Goal: Task Accomplishment & Management: Manage account settings

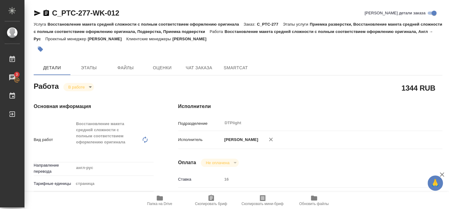
scroll to position [57, 0]
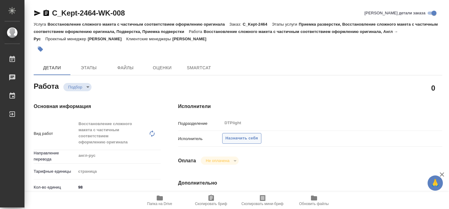
type textarea "x"
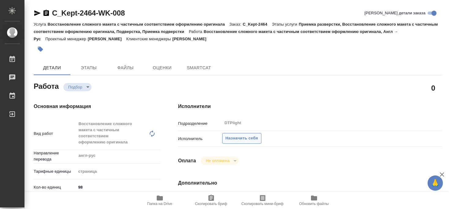
type textarea "x"
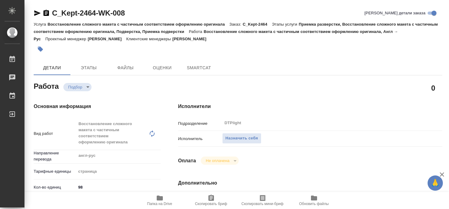
type textarea "x"
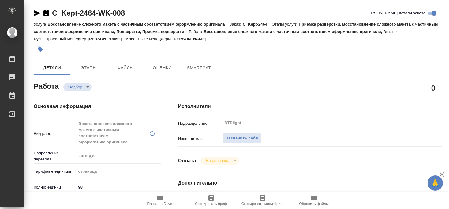
type textarea "x"
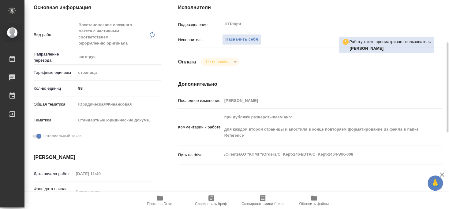
scroll to position [132, 0]
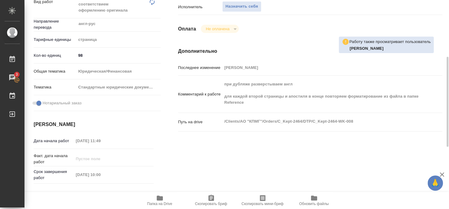
click at [158, 204] on span "Папка на Drive" at bounding box center [159, 204] width 25 height 4
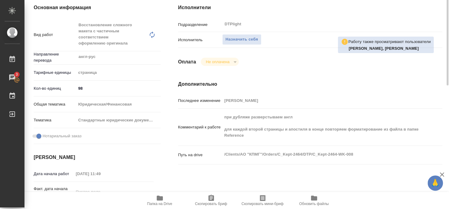
scroll to position [66, 0]
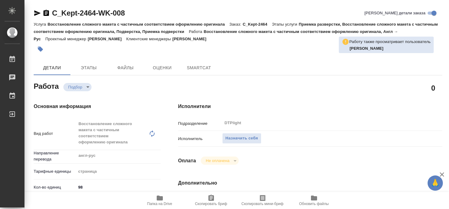
type textarea "x"
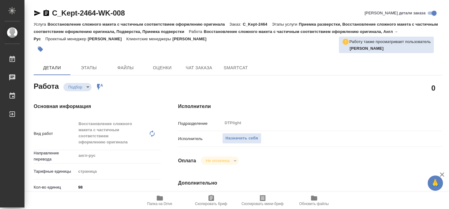
type textarea "x"
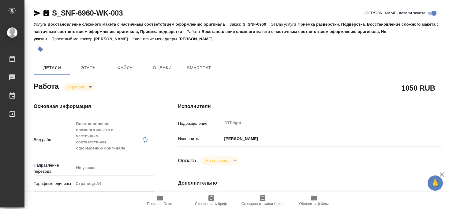
type textarea "x"
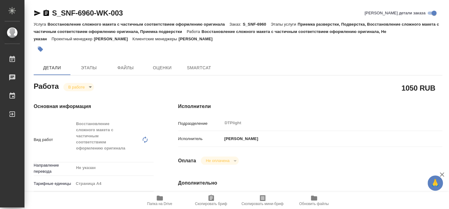
type textarea "x"
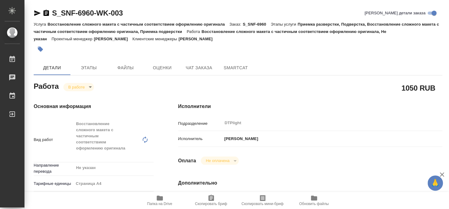
type textarea "x"
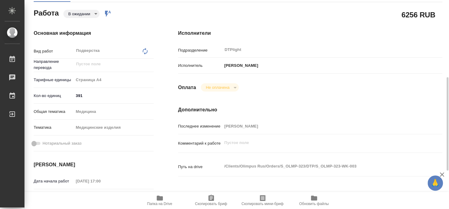
scroll to position [99, 0]
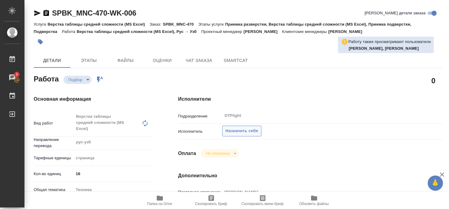
click at [247, 128] on span "Назначить себя" at bounding box center [241, 131] width 32 height 7
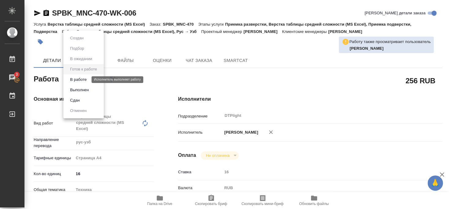
click at [77, 79] on button "В работе" at bounding box center [78, 79] width 20 height 7
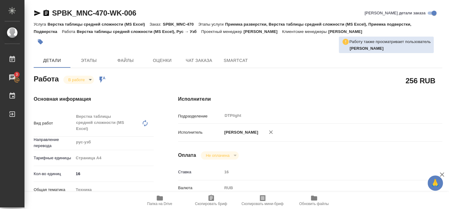
type textarea "x"
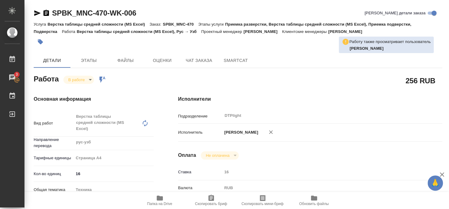
type textarea "x"
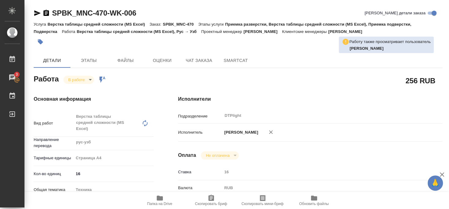
type textarea "x"
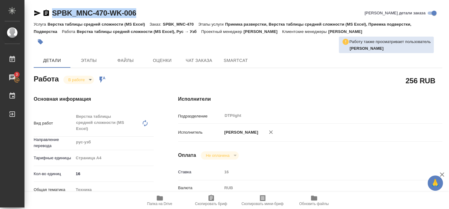
drag, startPoint x: 51, startPoint y: 19, endPoint x: 143, endPoint y: 19, distance: 92.0
click at [143, 19] on div "SPBK_MNC-470-WK-006 Кратко детали заказа" at bounding box center [238, 14] width 408 height 12
copy div "SPBK_MNC-470-WK-006"
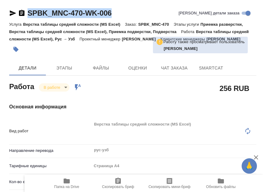
type textarea "x"
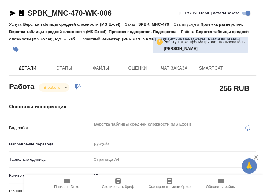
type textarea "x"
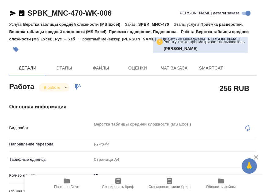
type textarea "x"
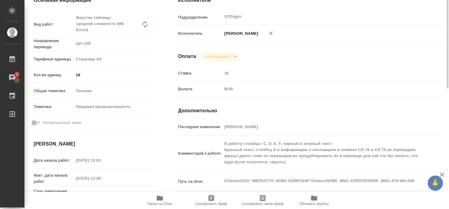
scroll to position [165, 0]
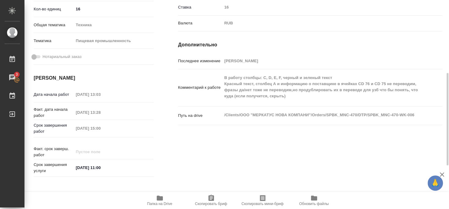
click at [162, 202] on icon "button" at bounding box center [159, 198] width 7 height 7
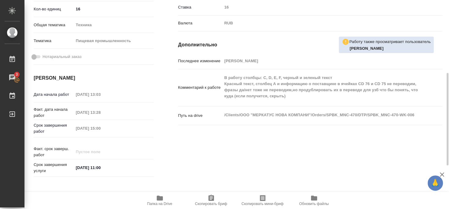
type textarea "x"
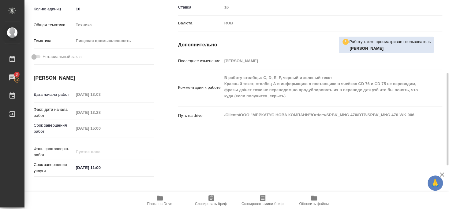
type textarea "x"
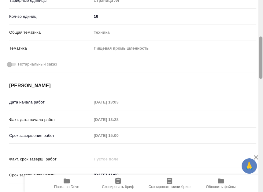
type textarea "x"
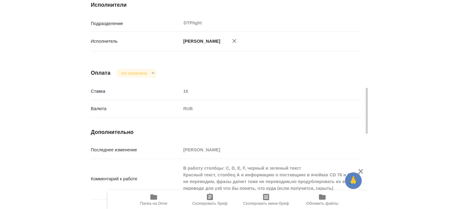
scroll to position [429, 0]
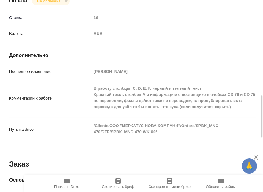
click at [78, 95] on p "Комментарий к работе" at bounding box center [50, 98] width 82 height 6
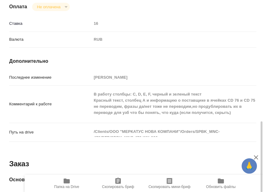
type textarea "x"
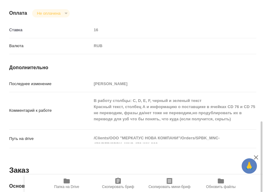
type textarea "x"
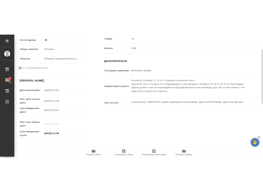
scroll to position [132, 0]
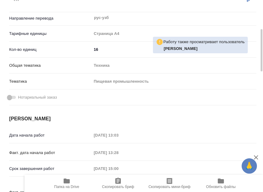
type textarea "x"
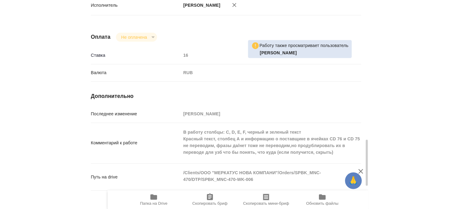
scroll to position [429, 0]
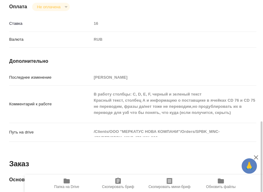
type textarea "x"
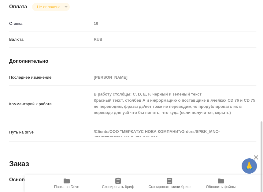
type textarea "x"
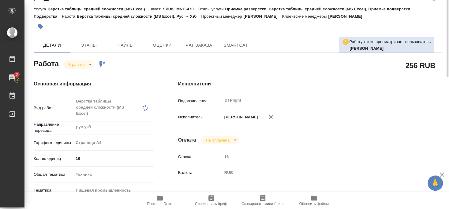
scroll to position [0, 0]
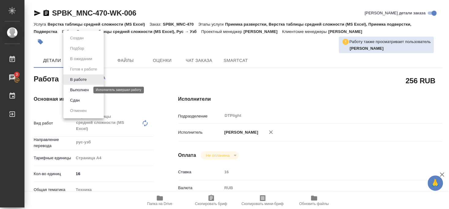
click at [82, 89] on button "Выполнен" at bounding box center [79, 90] width 22 height 7
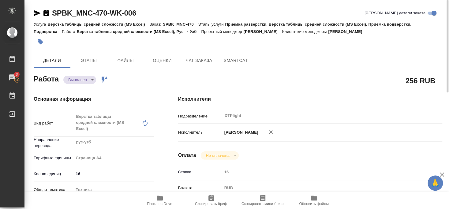
type textarea "x"
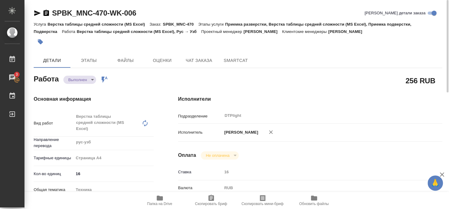
type textarea "x"
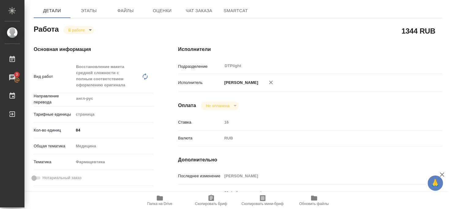
scroll to position [57, 0]
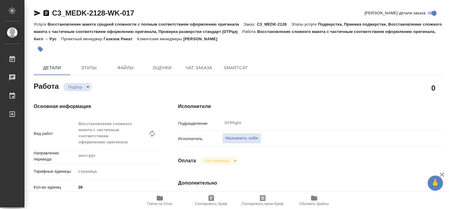
scroll to position [66, 0]
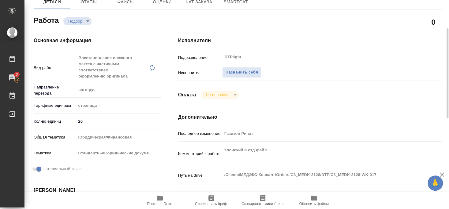
click at [161, 201] on icon "button" at bounding box center [159, 198] width 7 height 7
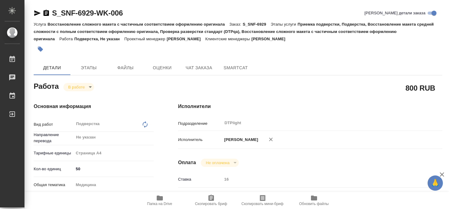
type textarea "x"
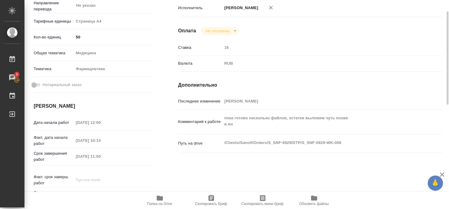
scroll to position [33, 0]
